Goal: Information Seeking & Learning: Understand process/instructions

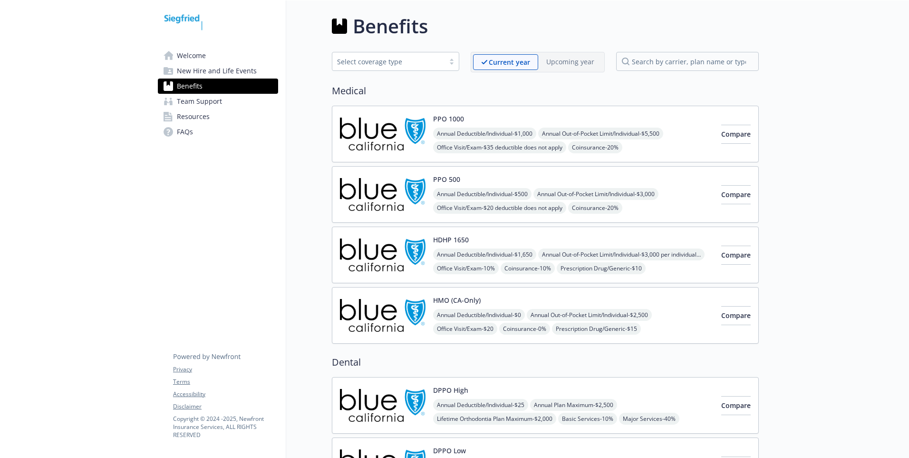
click at [443, 177] on button "PPO 500" at bounding box center [446, 179] width 27 height 10
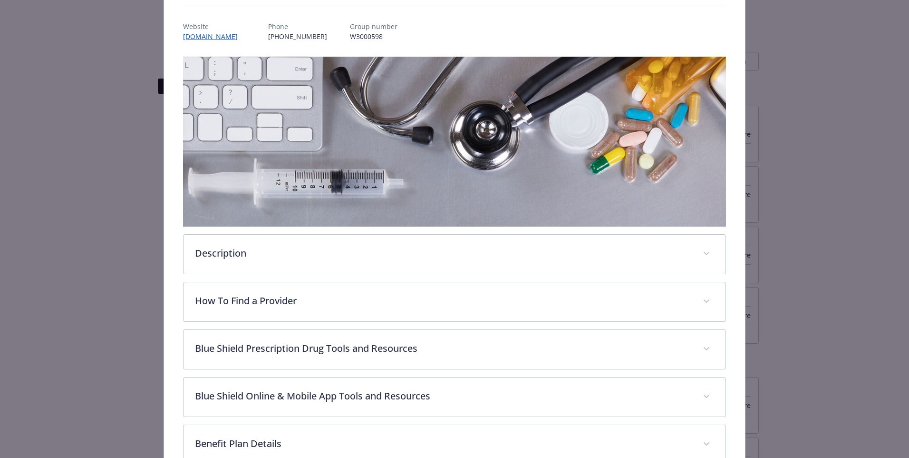
scroll to position [124, 0]
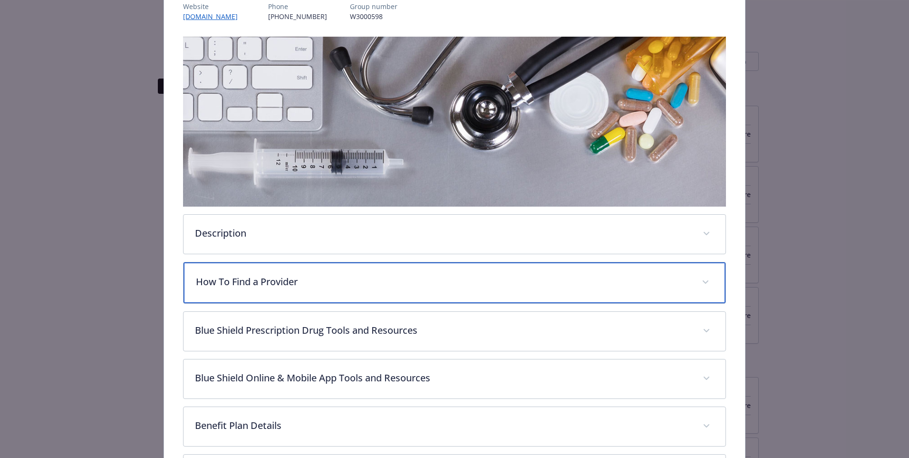
click at [498, 278] on p "How To Find a Provider" at bounding box center [443, 281] width 495 height 14
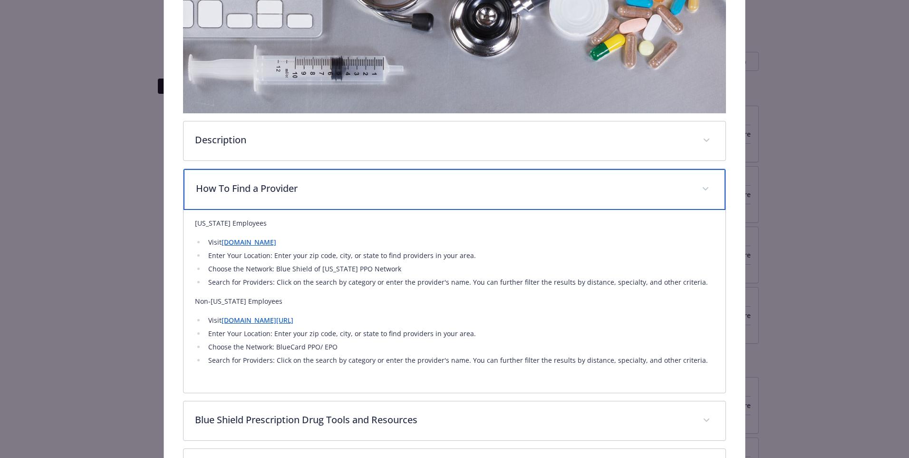
scroll to position [219, 0]
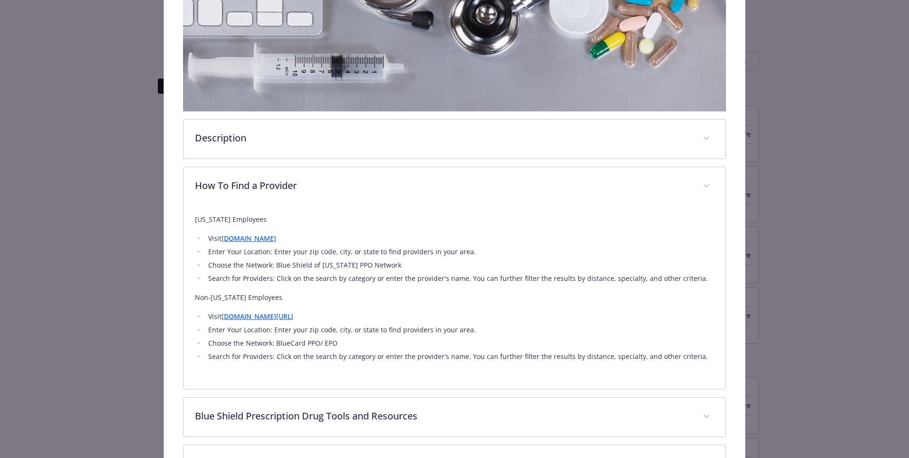
click at [293, 315] on link "[DOMAIN_NAME][URL]" at bounding box center [258, 316] width 72 height 9
